Goal: Information Seeking & Learning: Learn about a topic

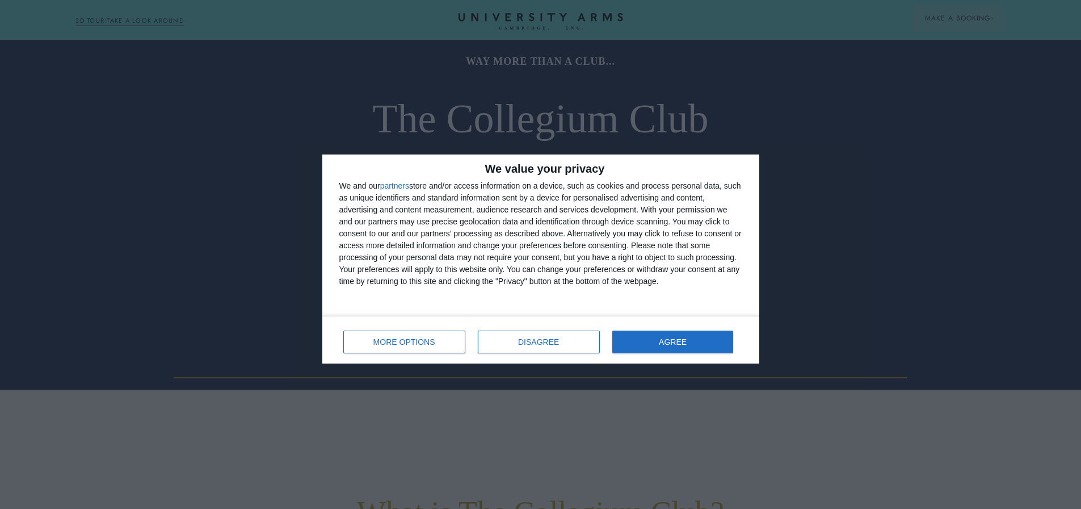
scroll to position [341, 0]
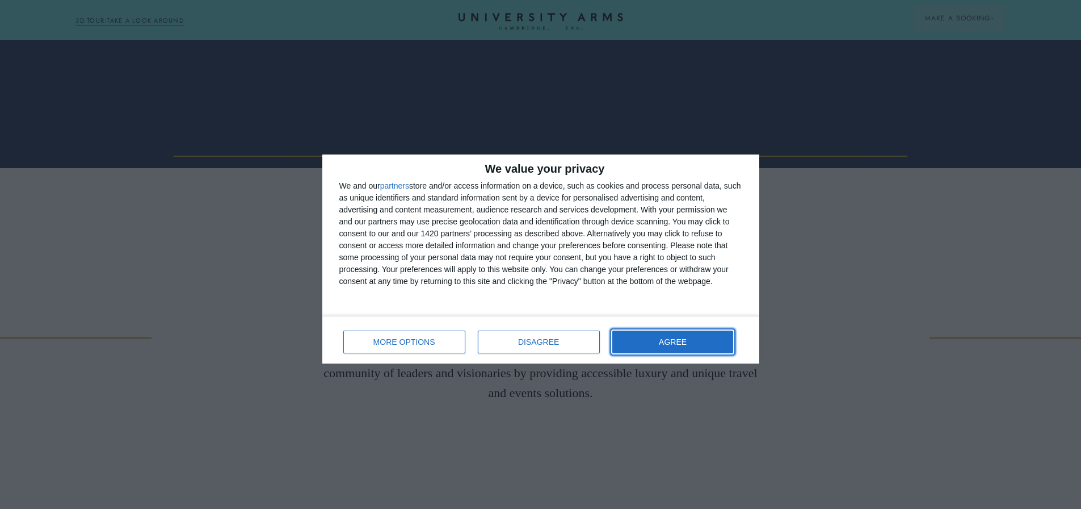
click at [699, 345] on button "AGREE" at bounding box center [673, 341] width 121 height 23
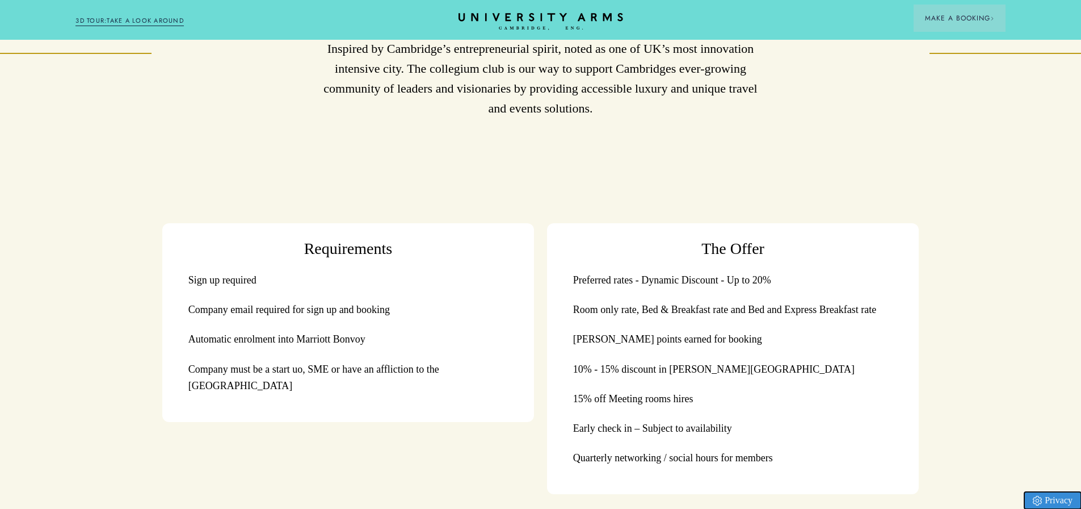
scroll to position [738, 0]
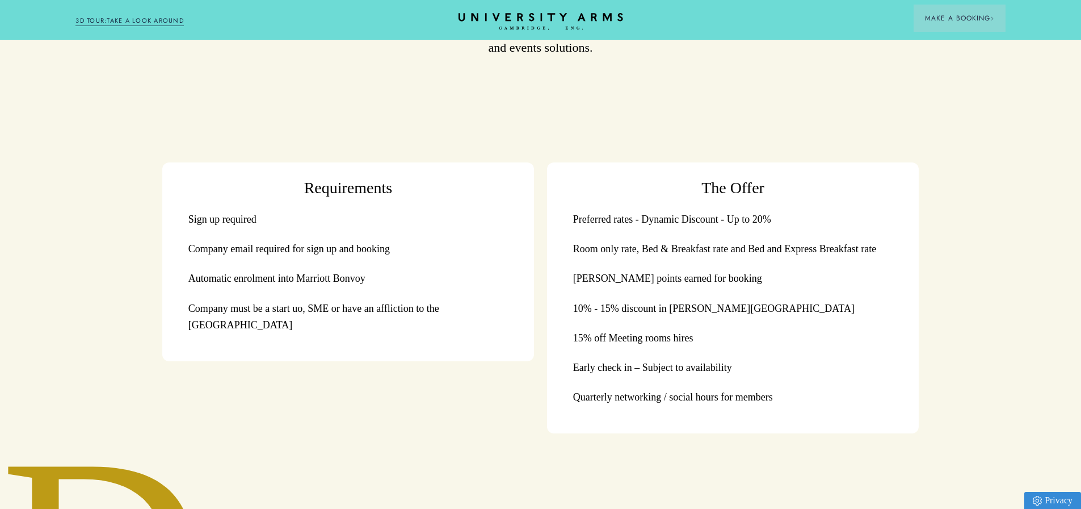
scroll to position [681, 0]
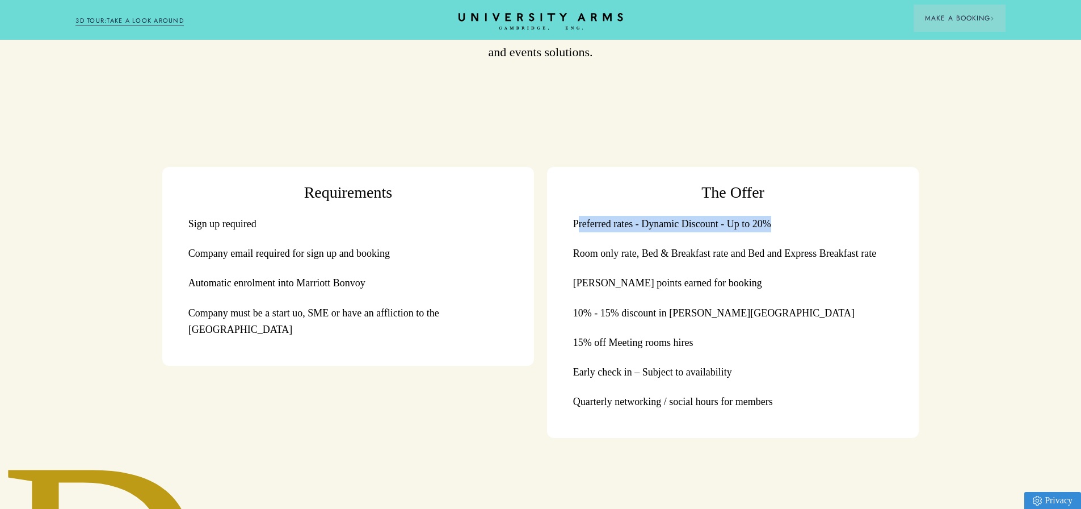
drag, startPoint x: 580, startPoint y: 233, endPoint x: 788, endPoint y: 230, distance: 207.8
click at [788, 230] on li "Preferred rates - Dynamic Discount - Up to 20%" at bounding box center [733, 224] width 320 height 16
click at [796, 232] on li "Preferred rates - Dynamic Discount - Up to 20%" at bounding box center [733, 224] width 320 height 16
drag, startPoint x: 785, startPoint y: 233, endPoint x: 552, endPoint y: 221, distance: 232.5
click at [552, 221] on div "The Offer Preferred rates - Dynamic Discount - Up to 20% Room only rate, Bed & …" at bounding box center [733, 302] width 372 height 271
